Goal: Complete application form

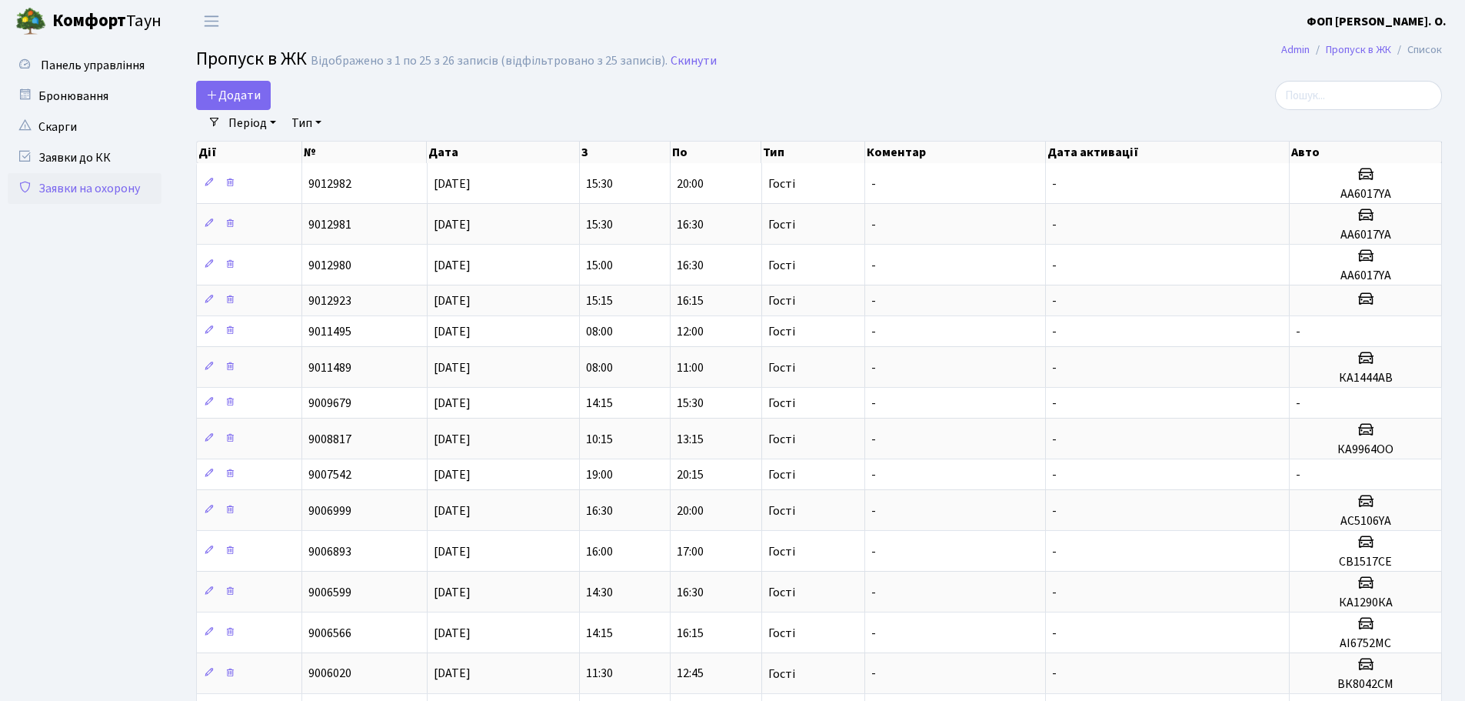
select select "25"
click at [242, 96] on span "Додати" at bounding box center [233, 95] width 55 height 17
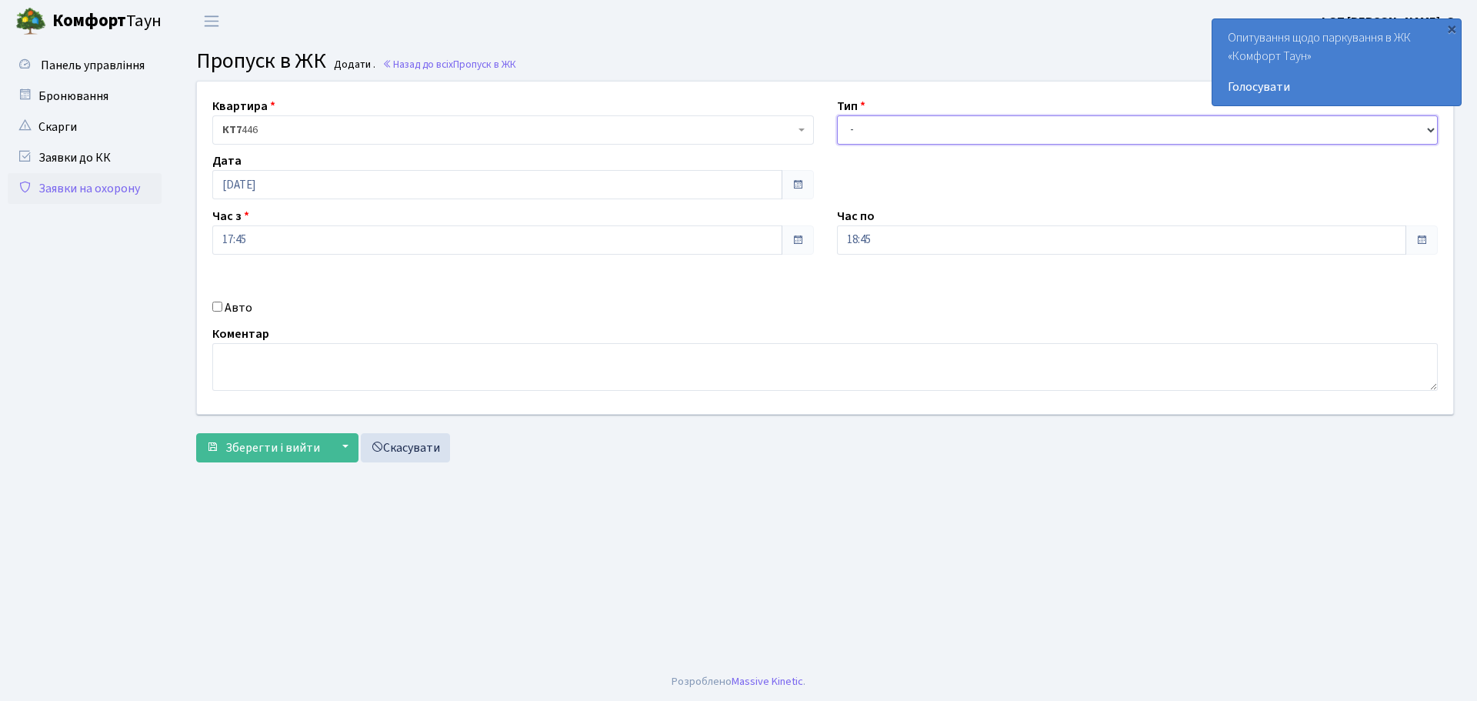
click at [883, 131] on select "- Доставка Таксі Гості Сервіс" at bounding box center [1137, 129] width 601 height 29
select select "3"
click at [837, 115] on select "- Доставка Таксі Гості Сервіс" at bounding box center [1137, 129] width 601 height 29
click at [271, 448] on span "Зберегти і вийти" at bounding box center [272, 447] width 95 height 17
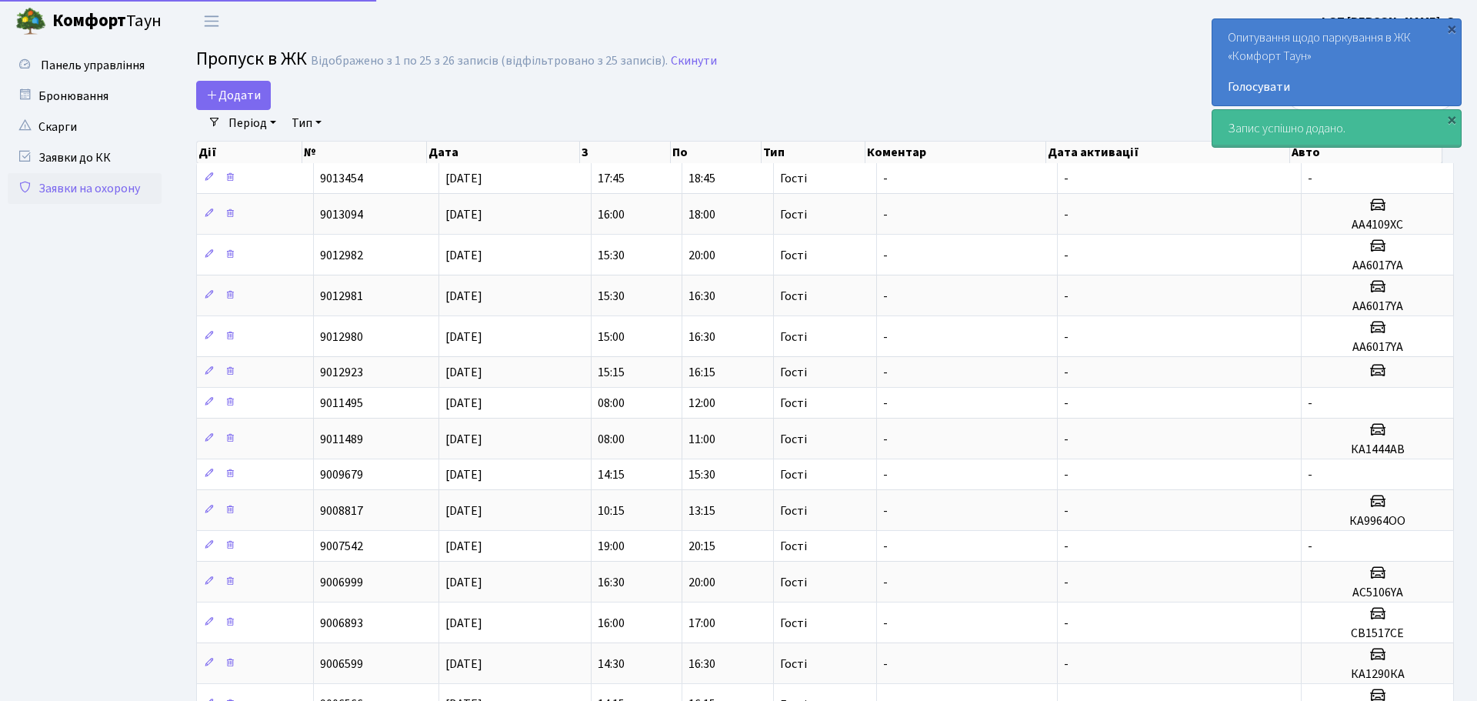
select select "25"
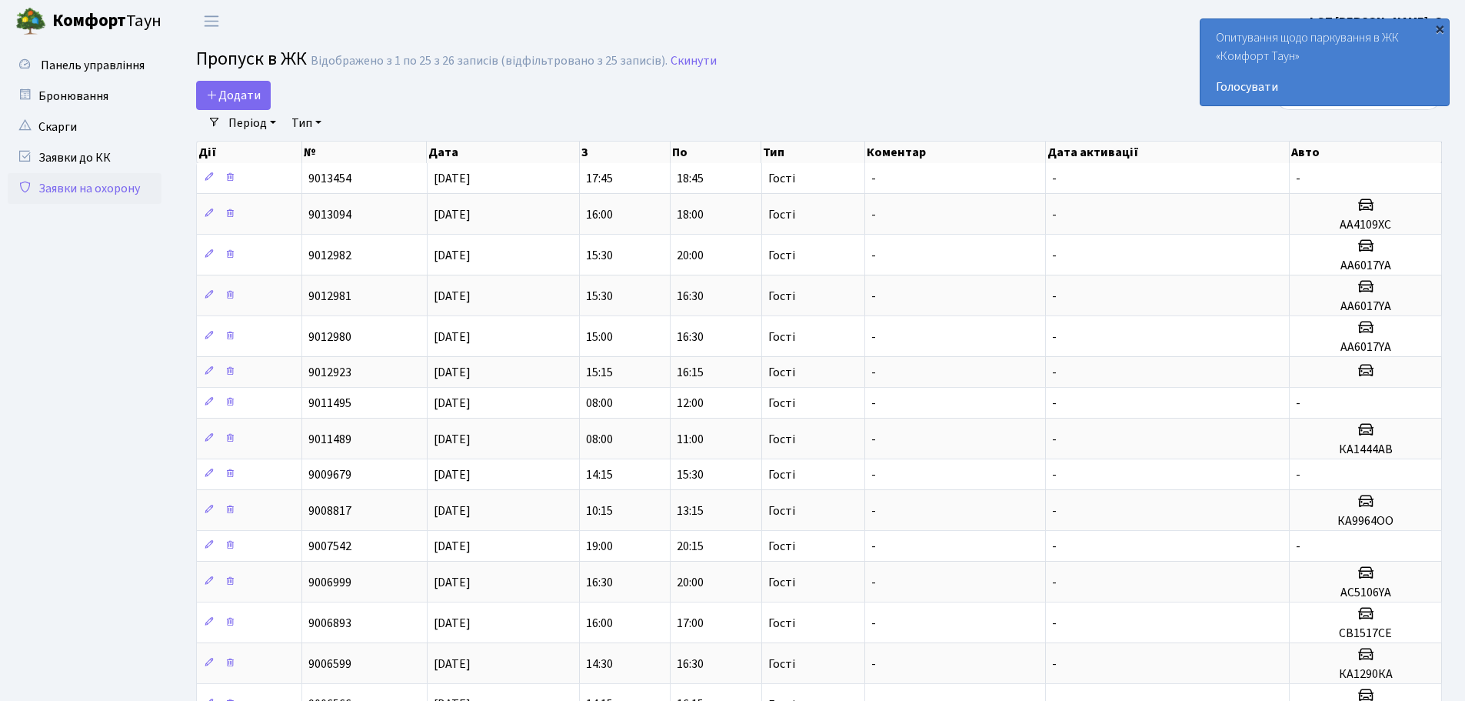
click at [1437, 27] on div "×" at bounding box center [1439, 28] width 15 height 15
